Goal: Task Accomplishment & Management: Use online tool/utility

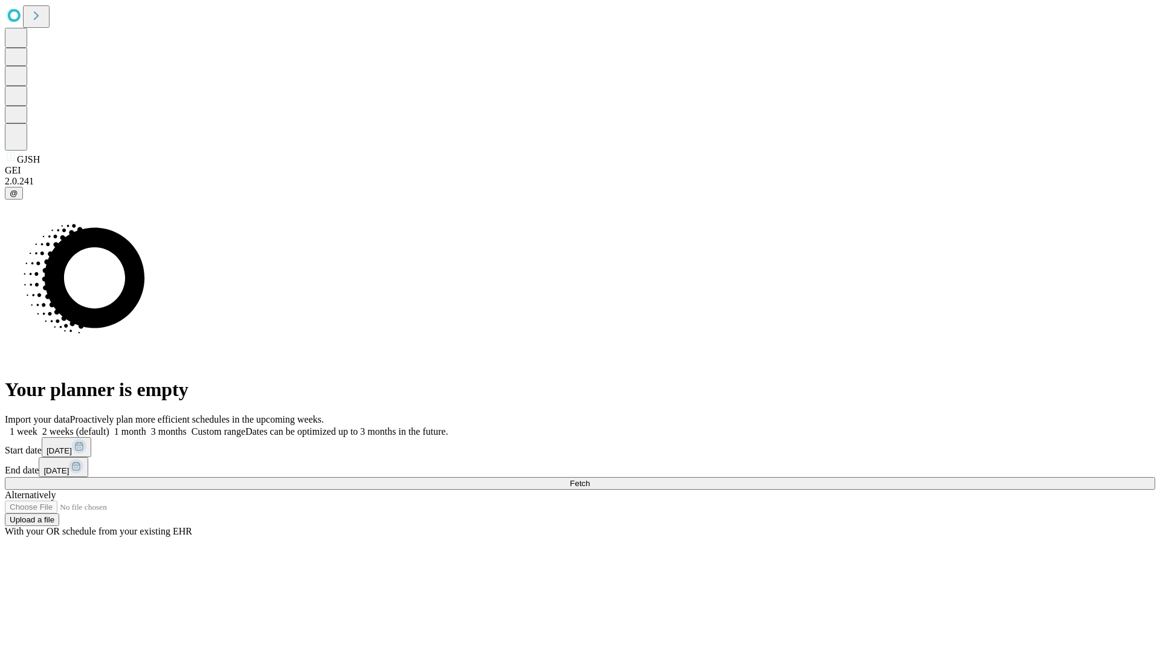
click at [590, 479] on span "Fetch" at bounding box center [580, 483] width 20 height 9
